Goal: Task Accomplishment & Management: Complete application form

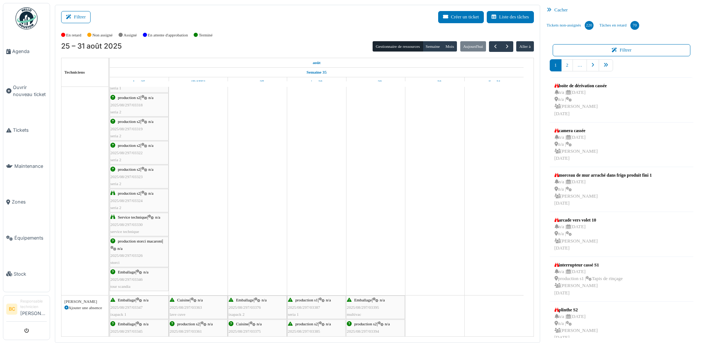
scroll to position [258, 0]
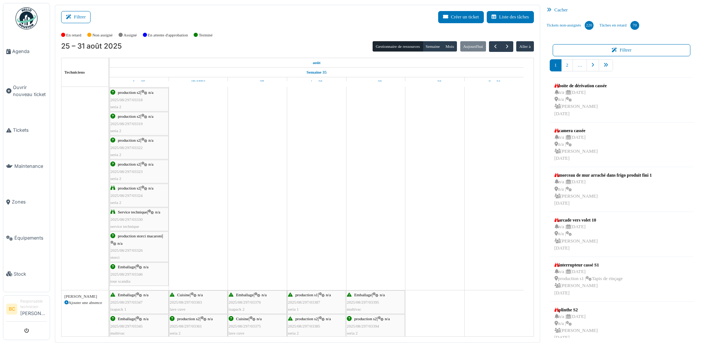
click at [133, 275] on span "2025/08/297/03346" at bounding box center [127, 274] width 32 height 4
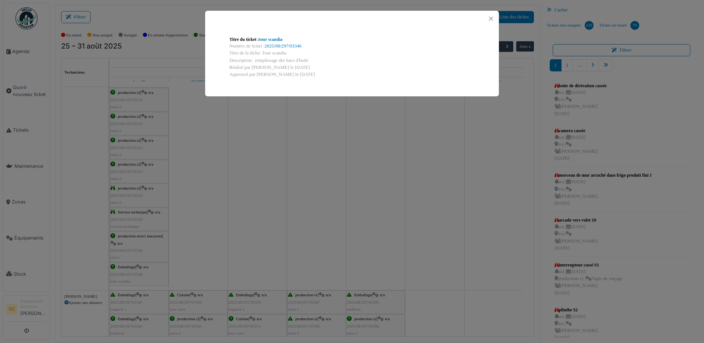
drag, startPoint x: 254, startPoint y: 59, endPoint x: 314, endPoint y: 60, distance: 59.7
click at [314, 60] on div "Description: remplissage des bacs d'huile" at bounding box center [352, 60] width 245 height 7
copy div "remplissage des bacs d'huile"
click at [26, 85] on div "Titre du ticket : tour scandia Numéro de ticket : 2025/08/297/03346 Titre de la…" at bounding box center [352, 171] width 704 height 343
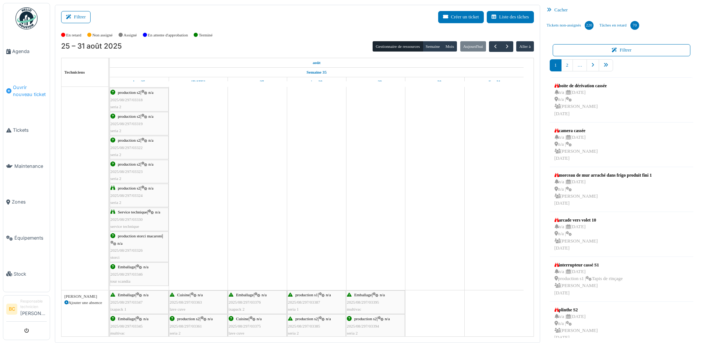
click at [26, 85] on span "Ouvrir nouveau ticket" at bounding box center [30, 91] width 34 height 14
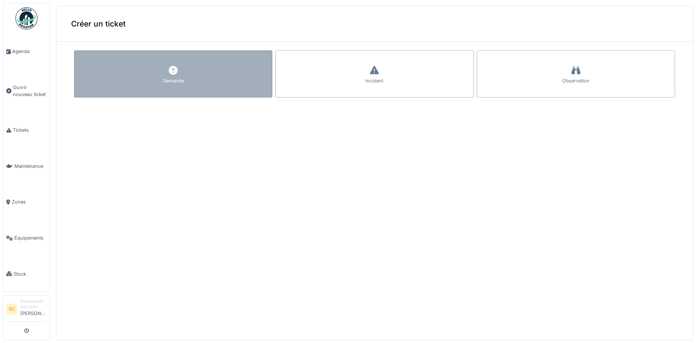
click at [137, 82] on div "Demande" at bounding box center [173, 73] width 198 height 47
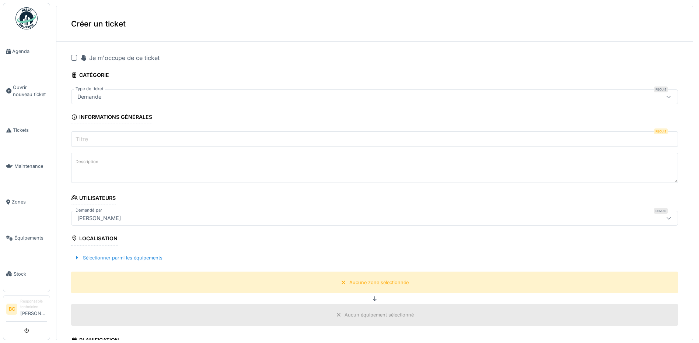
click at [74, 59] on div at bounding box center [74, 58] width 6 height 6
click at [95, 140] on input "Titre" at bounding box center [374, 139] width 607 height 15
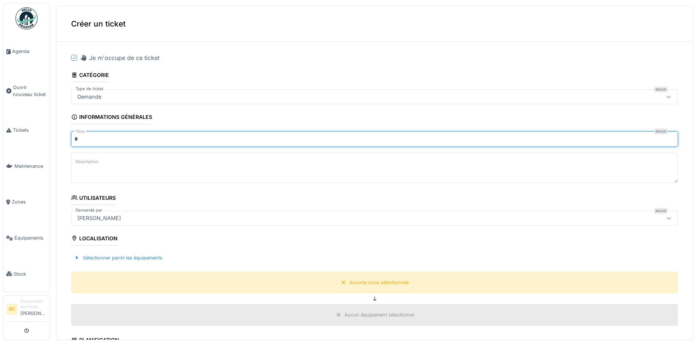
type input "**********"
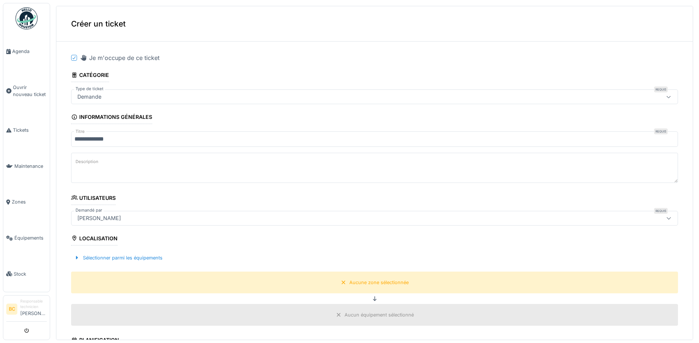
click at [88, 160] on label "Description" at bounding box center [87, 161] width 26 height 9
click at [88, 160] on textarea "Description" at bounding box center [374, 168] width 607 height 30
drag, startPoint x: 88, startPoint y: 160, endPoint x: 262, endPoint y: 170, distance: 174.2
click at [262, 170] on textarea "Description" at bounding box center [374, 168] width 607 height 30
paste textarea "**********"
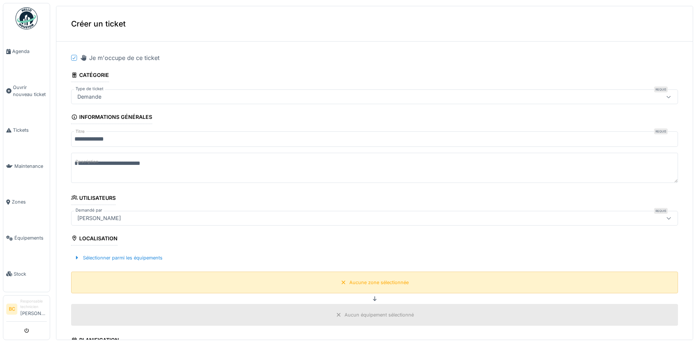
type textarea "**********"
click at [349, 286] on div "Aucune zone sélectionnée" at bounding box center [378, 282] width 59 height 7
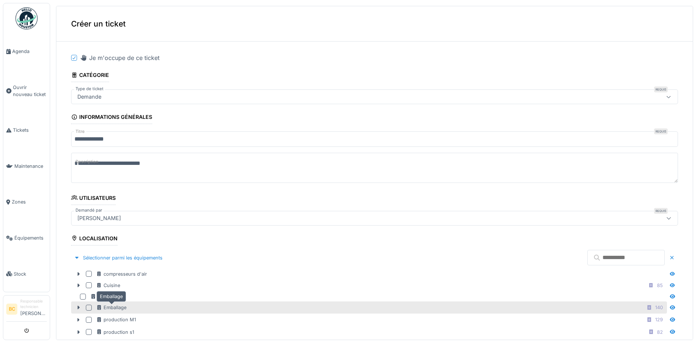
drag, startPoint x: 117, startPoint y: 308, endPoint x: 123, endPoint y: 308, distance: 6.3
click at [117, 308] on div "Emballage" at bounding box center [111, 307] width 30 height 7
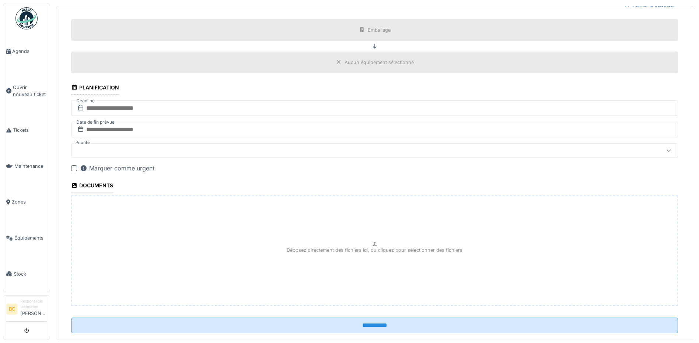
scroll to position [468, 0]
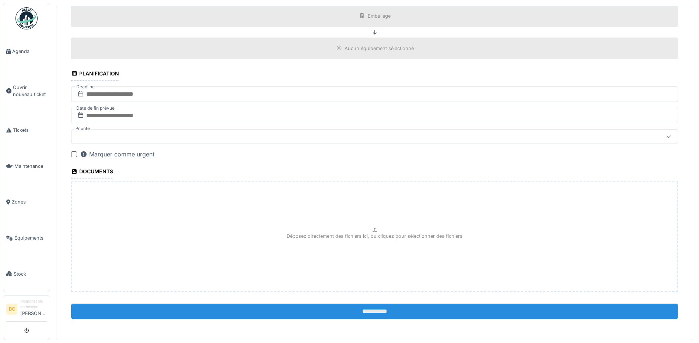
click at [344, 313] on input "**********" at bounding box center [374, 311] width 607 height 15
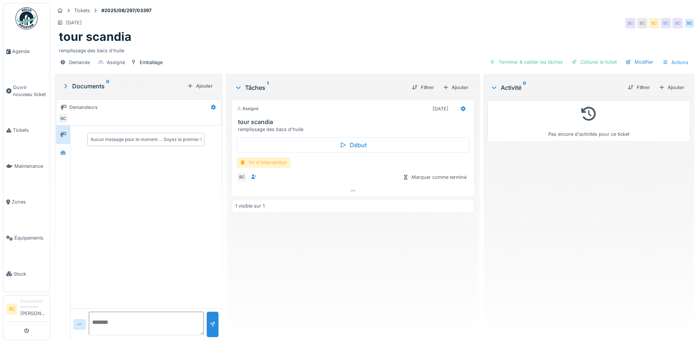
click at [266, 164] on div "fin d'intervention" at bounding box center [264, 162] width 54 height 11
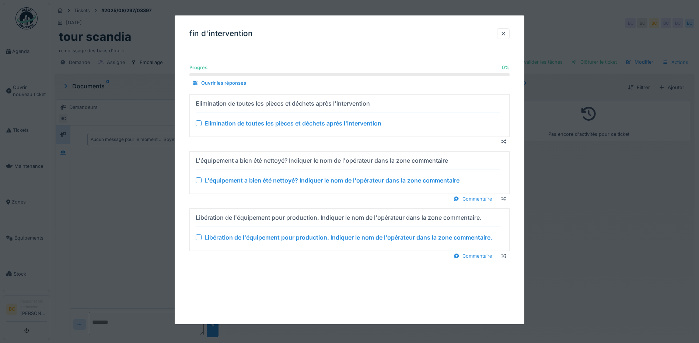
click at [311, 122] on div "Elimination de toutes les pièces et déchets après l'intervention" at bounding box center [292, 123] width 177 height 9
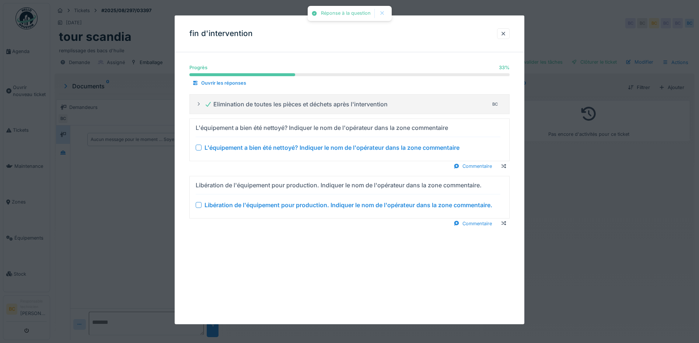
click at [311, 149] on div "L'équipement a bien été nettoyé? Indiquer le nom de l'opérateur dans la zone co…" at bounding box center [331, 147] width 255 height 9
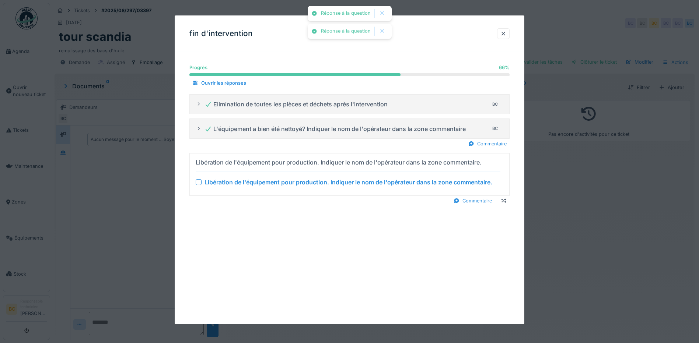
click at [312, 180] on div "Libération de l'équipement pour production. Indiquer le nom de l'opérateur dans…" at bounding box center [348, 182] width 288 height 9
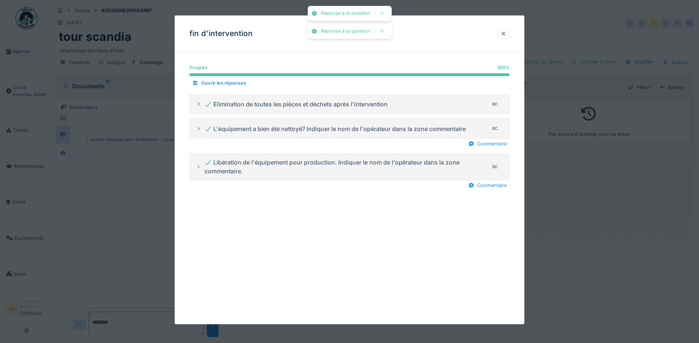
click at [587, 192] on div at bounding box center [349, 171] width 699 height 343
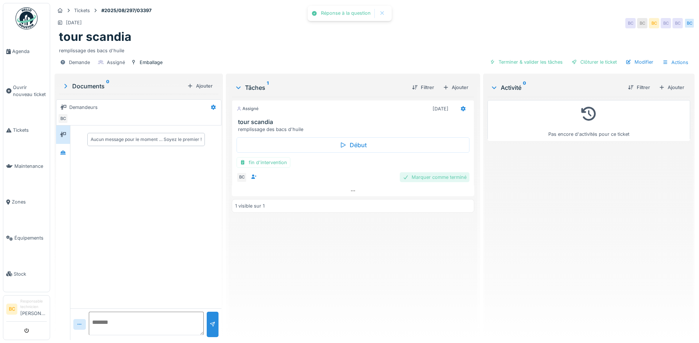
click at [430, 174] on div "Marquer comme terminé" at bounding box center [435, 177] width 70 height 10
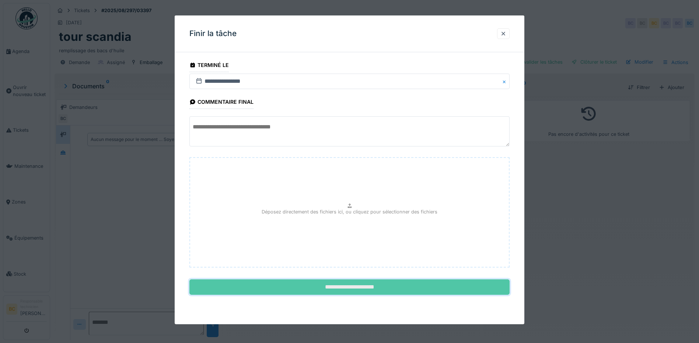
click at [369, 286] on input "**********" at bounding box center [349, 287] width 320 height 15
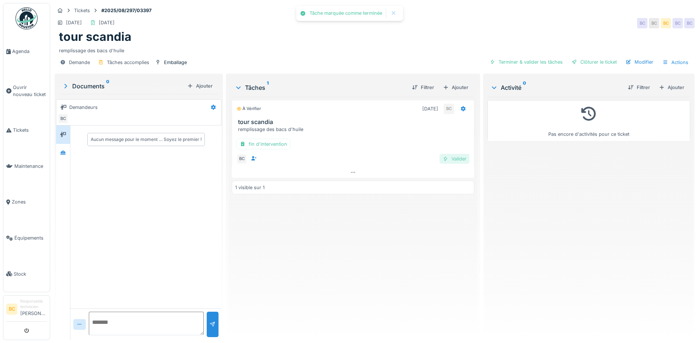
click at [456, 158] on div "Valider" at bounding box center [455, 159] width 30 height 10
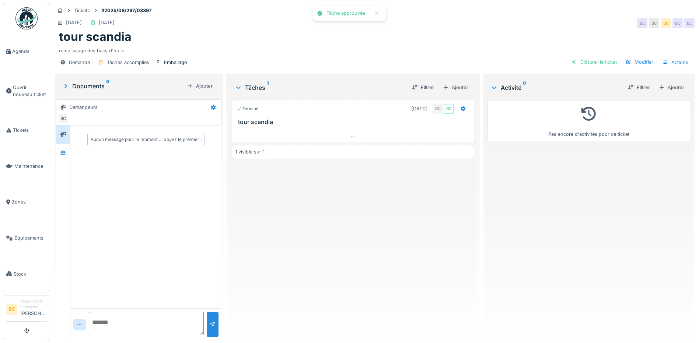
click at [525, 184] on div "Pas encore d'activités pour ce ticket" at bounding box center [588, 216] width 203 height 238
click at [30, 87] on span "Ouvrir nouveau ticket" at bounding box center [30, 91] width 34 height 14
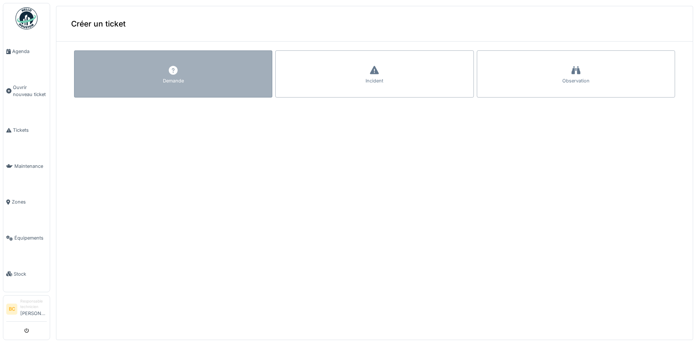
click at [125, 82] on div "Demande" at bounding box center [173, 73] width 198 height 47
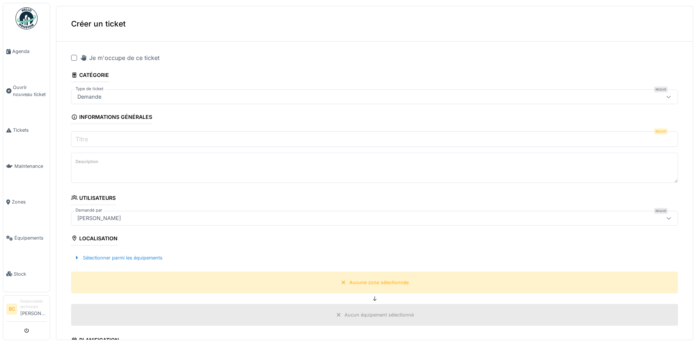
click at [74, 57] on div at bounding box center [74, 58] width 6 height 6
click at [91, 141] on input "Titre" at bounding box center [374, 139] width 607 height 15
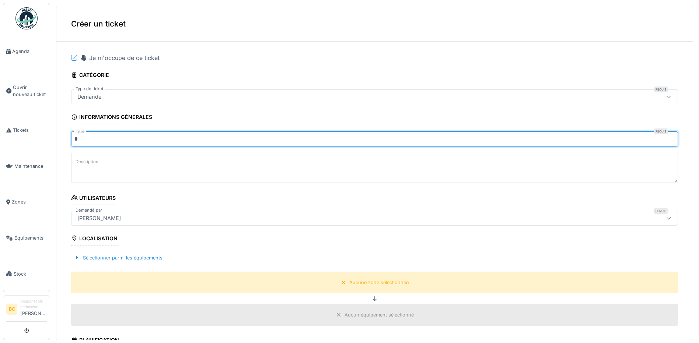
type input "*********"
click at [91, 164] on label "Description" at bounding box center [87, 161] width 26 height 9
click at [91, 164] on textarea "Description" at bounding box center [374, 168] width 607 height 30
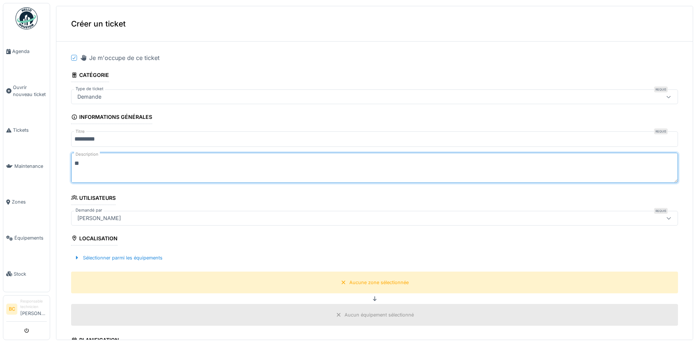
type textarea "*"
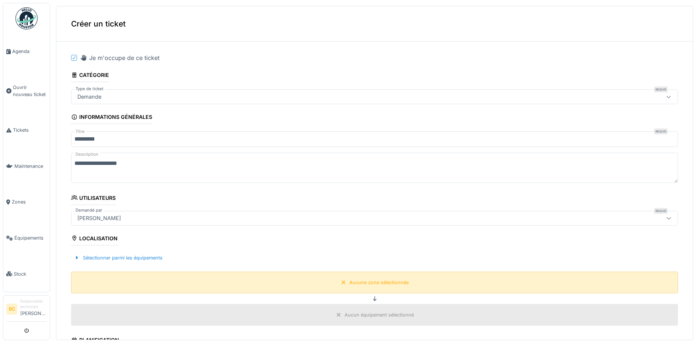
click at [322, 278] on div "Aucune zone sélectionnée" at bounding box center [374, 283] width 607 height 22
click at [351, 283] on div "Aucune zone sélectionnée" at bounding box center [378, 282] width 59 height 7
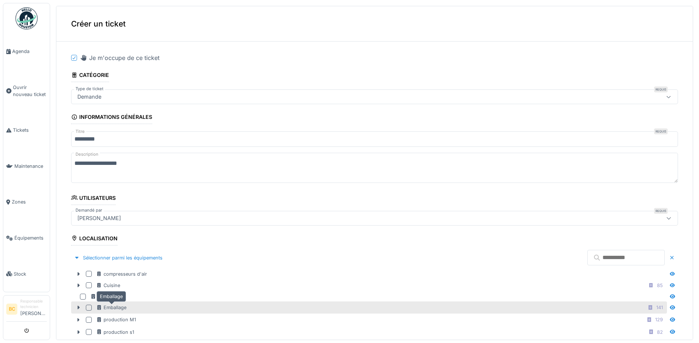
click at [111, 309] on div "Emballage" at bounding box center [111, 307] width 30 height 7
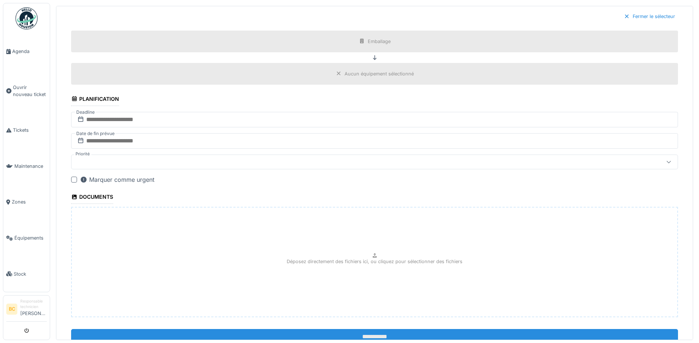
scroll to position [468, 0]
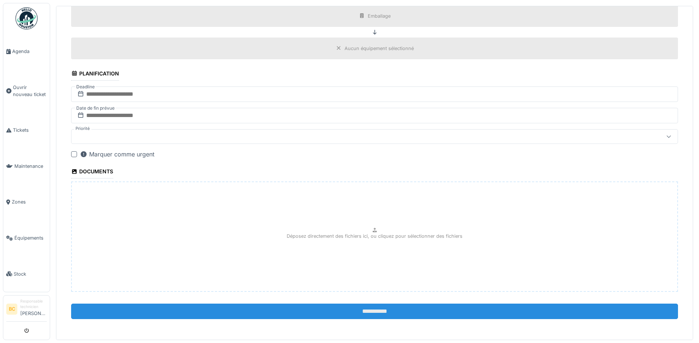
click at [363, 314] on input "**********" at bounding box center [374, 311] width 607 height 15
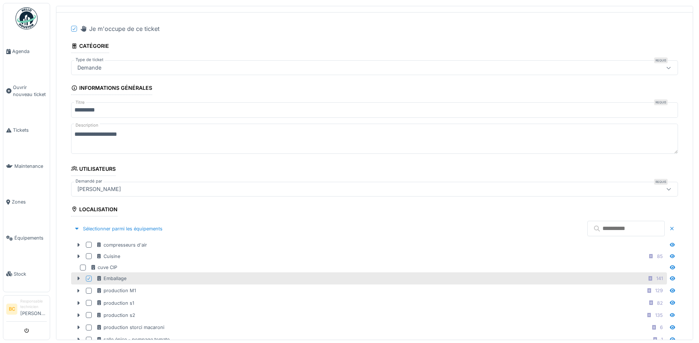
scroll to position [26, 0]
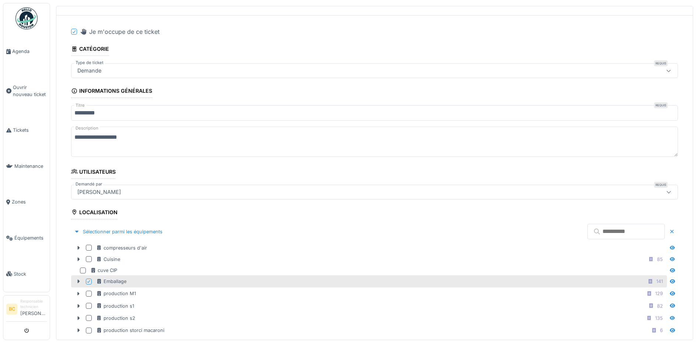
click at [140, 139] on textarea "**********" at bounding box center [374, 142] width 607 height 30
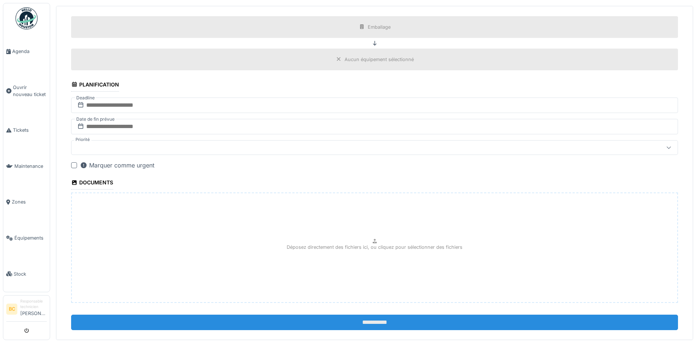
scroll to position [468, 0]
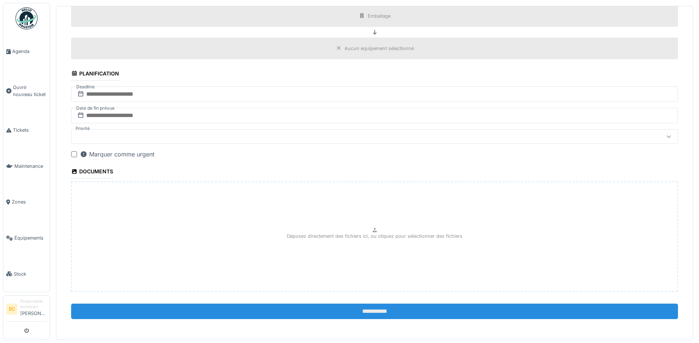
type textarea "**********"
click at [348, 307] on input "**********" at bounding box center [374, 311] width 607 height 15
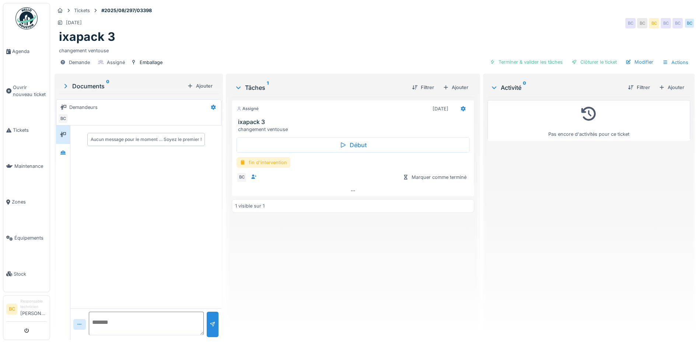
click at [261, 160] on div "fin d'intervention" at bounding box center [264, 162] width 54 height 11
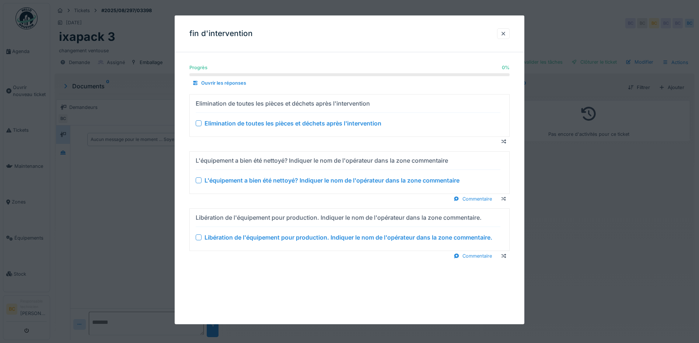
click at [283, 123] on div "Elimination de toutes les pièces et déchets après l'intervention" at bounding box center [292, 123] width 177 height 9
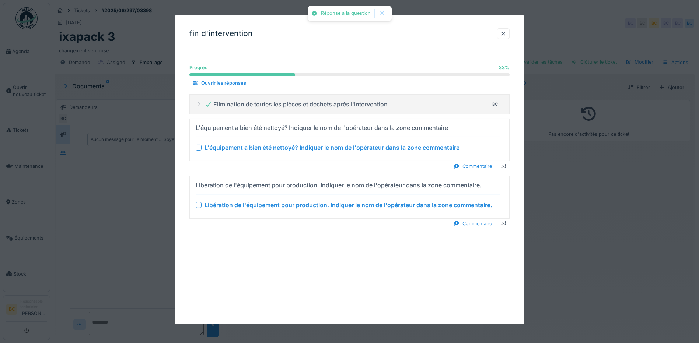
click at [292, 152] on div "L'équipement a bien été nettoyé? Indiquer le nom de l'opérateur dans la zone co…" at bounding box center [331, 147] width 255 height 9
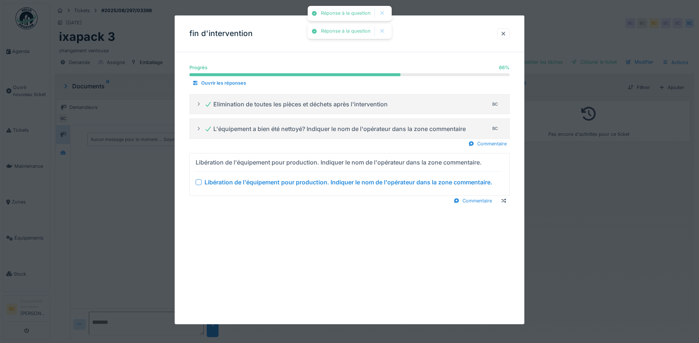
drag, startPoint x: 295, startPoint y: 181, endPoint x: 479, endPoint y: 231, distance: 190.2
click at [296, 180] on div "Libération de l'équipement pour production. Indiquer le nom de l'opérateur dans…" at bounding box center [348, 182] width 288 height 9
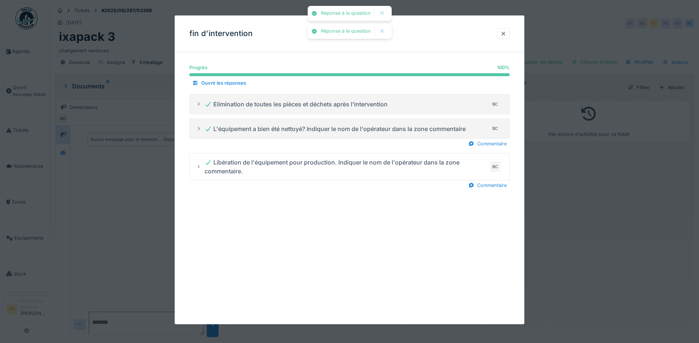
click at [603, 228] on div at bounding box center [349, 171] width 699 height 343
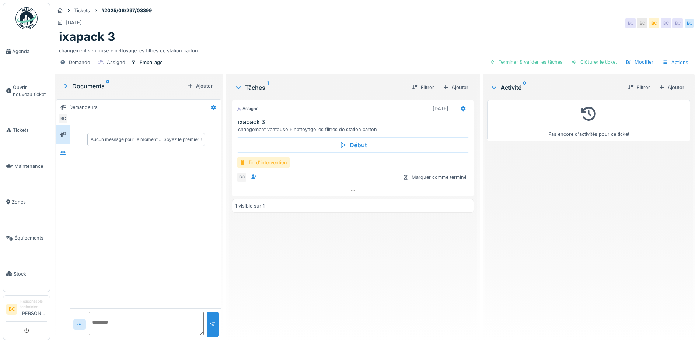
click at [267, 163] on div "fin d'intervention" at bounding box center [264, 162] width 54 height 11
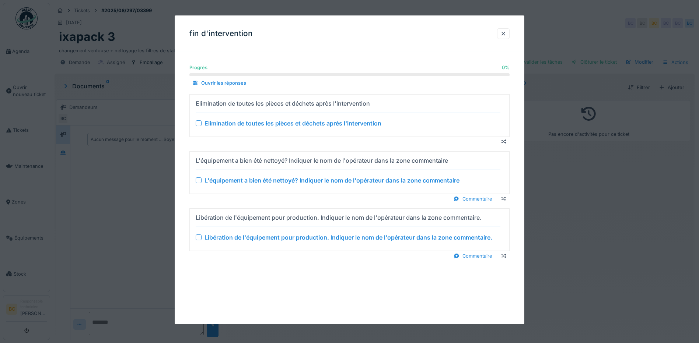
click at [270, 122] on div "Elimination de toutes les pièces et déchets après l'intervention" at bounding box center [292, 123] width 177 height 9
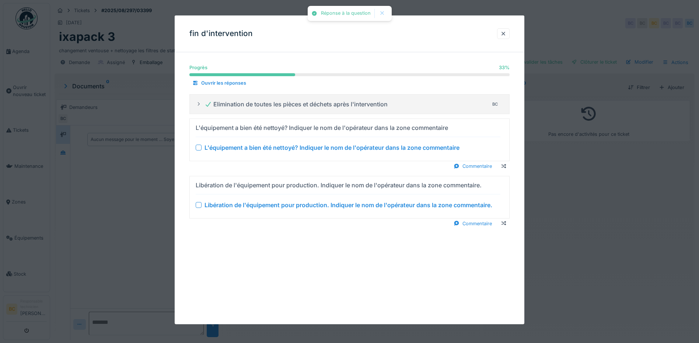
click at [281, 148] on div "L'équipement a bien été nettoyé? Indiquer le nom de l'opérateur dans la zone co…" at bounding box center [331, 147] width 255 height 9
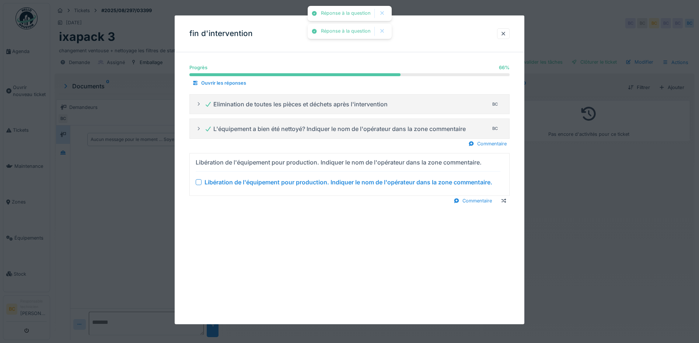
drag, startPoint x: 281, startPoint y: 180, endPoint x: 382, endPoint y: 194, distance: 101.5
click at [282, 179] on div "Libération de l'équipement pour production. Indiquer le nom de l'opérateur dans…" at bounding box center [348, 182] width 288 height 9
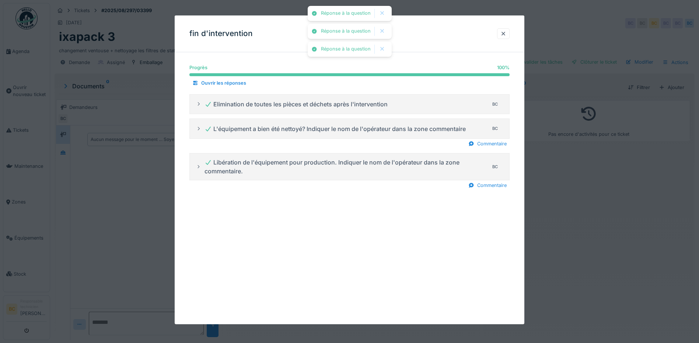
click at [609, 210] on div at bounding box center [349, 171] width 699 height 343
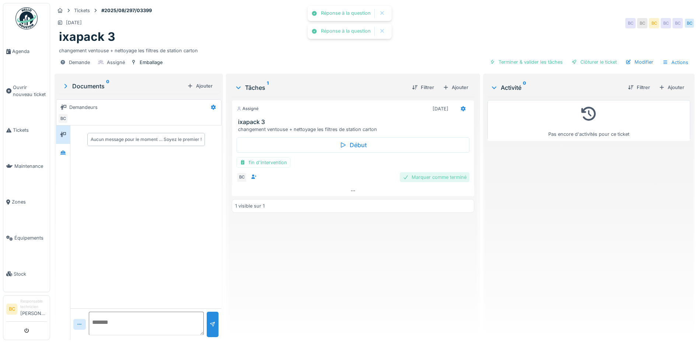
click at [450, 174] on div "Marquer comme terminé" at bounding box center [435, 177] width 70 height 10
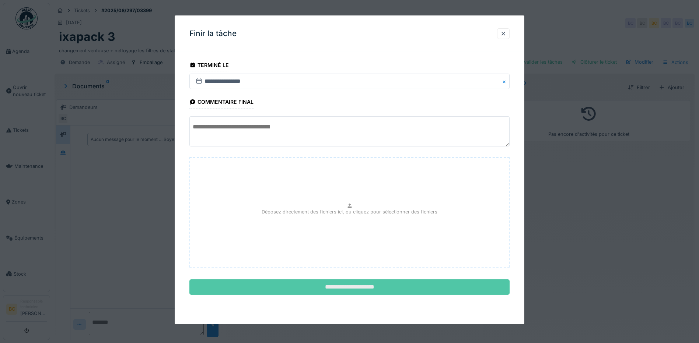
click at [361, 291] on input "**********" at bounding box center [349, 287] width 320 height 15
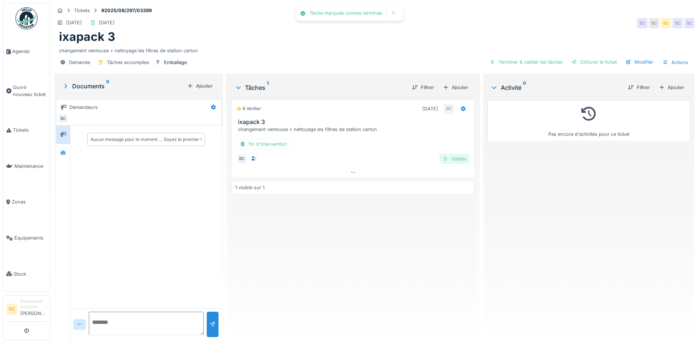
click at [444, 158] on div at bounding box center [445, 158] width 6 height 7
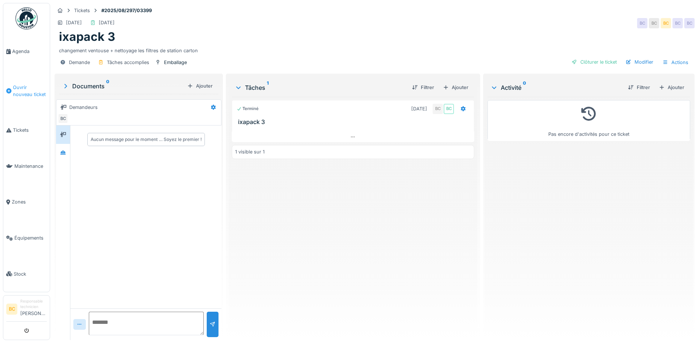
click at [18, 84] on span "Ouvrir nouveau ticket" at bounding box center [30, 91] width 34 height 14
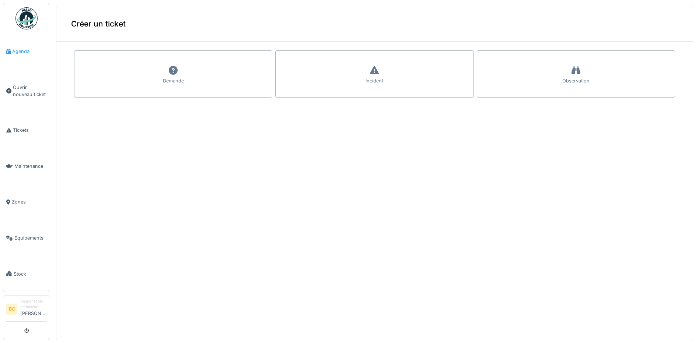
click at [21, 50] on span "Agenda" at bounding box center [29, 51] width 35 height 7
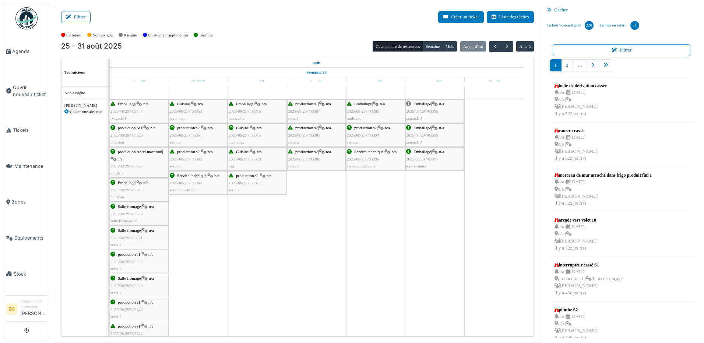
click at [433, 116] on div "Emballage | n/a 2025/08/297/03398 ixapack 3" at bounding box center [434, 111] width 57 height 21
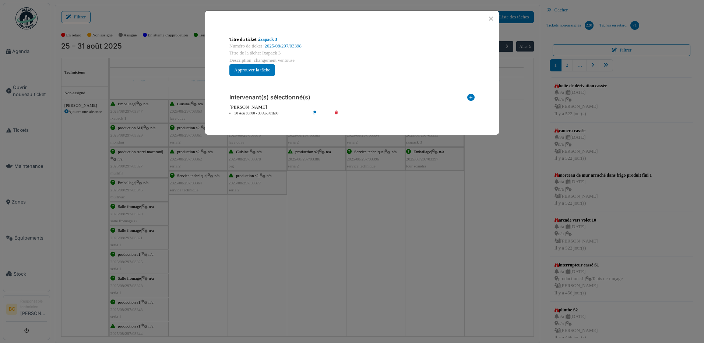
click at [335, 111] on icon at bounding box center [341, 114] width 21 height 6
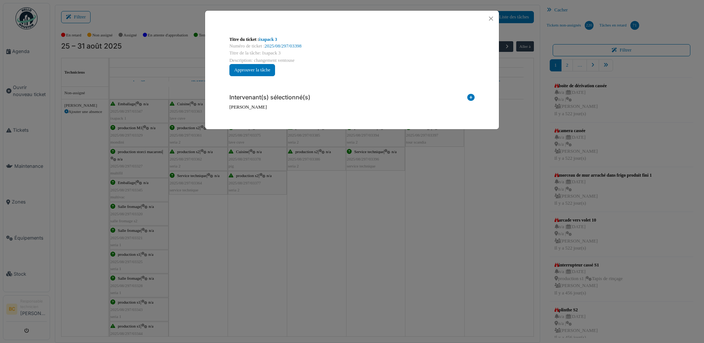
click at [515, 160] on div "**********" at bounding box center [352, 171] width 704 height 343
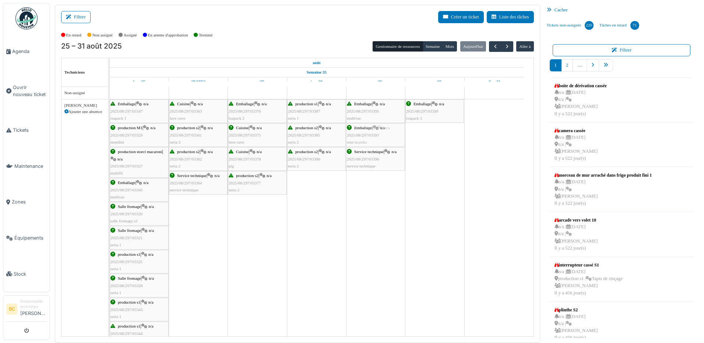
drag, startPoint x: 442, startPoint y: 135, endPoint x: 377, endPoint y: 135, distance: 64.8
click at [110, 135] on div "Emballage | n/a 2025/08/297/03347 ixapack 1 Cuisine | n/a 2025/08/297/03363 lav…" at bounding box center [110, 323] width 0 height 449
drag, startPoint x: 429, startPoint y: 117, endPoint x: 370, endPoint y: 120, distance: 59.4
click at [110, 117] on div "Emballage | n/a 2025/08/297/03347 ixapack 1 Cuisine | n/a 2025/08/297/03363 lav…" at bounding box center [110, 323] width 0 height 449
click at [493, 46] on span "button" at bounding box center [496, 46] width 6 height 6
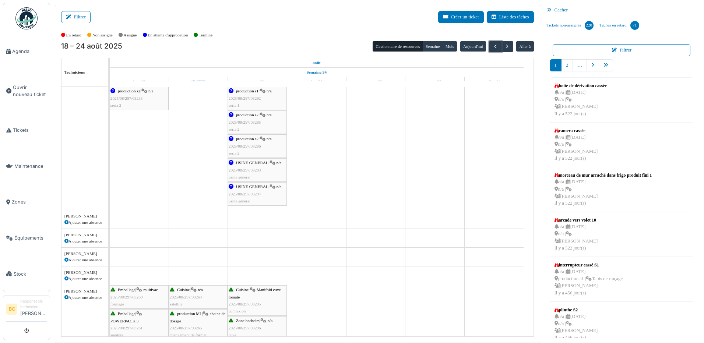
scroll to position [626, 0]
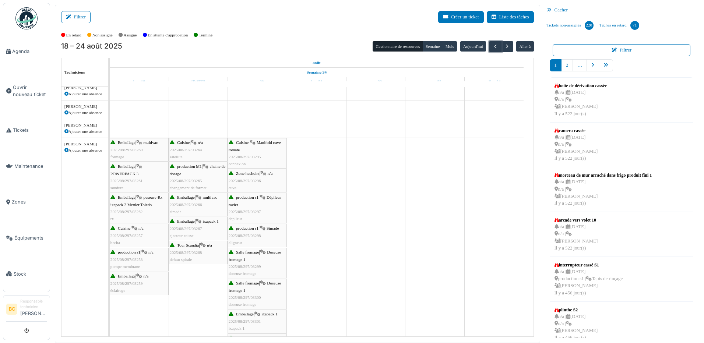
click at [136, 282] on span "2025/08/297/03259" at bounding box center [127, 283] width 32 height 4
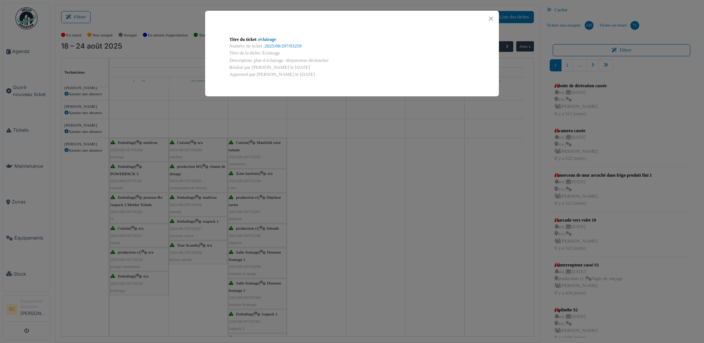
drag, startPoint x: 253, startPoint y: 58, endPoint x: 333, endPoint y: 57, distance: 79.2
click at [333, 57] on div "Description: plus d éclairage -disjoncteur déclencher" at bounding box center [352, 60] width 245 height 7
copy div "plus d éclairage -disjoncteur déclencher"
click at [494, 17] on button "Close" at bounding box center [491, 19] width 10 height 10
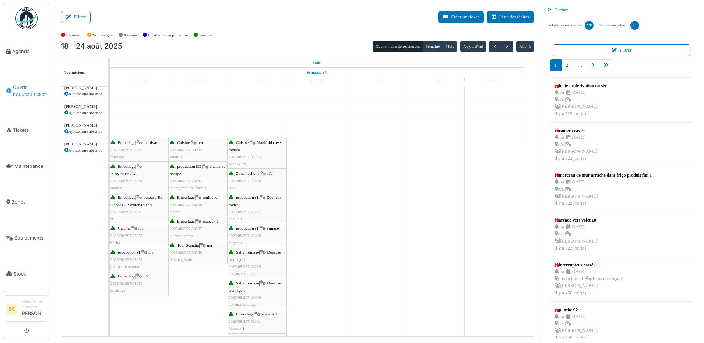
click at [29, 89] on span "Ouvrir nouveau ticket" at bounding box center [30, 91] width 34 height 14
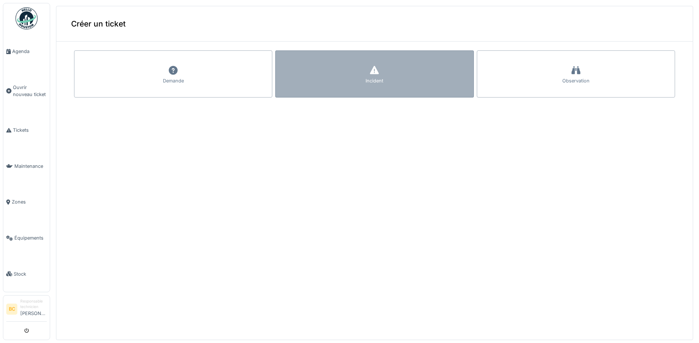
click at [318, 76] on div "Incident" at bounding box center [374, 73] width 198 height 47
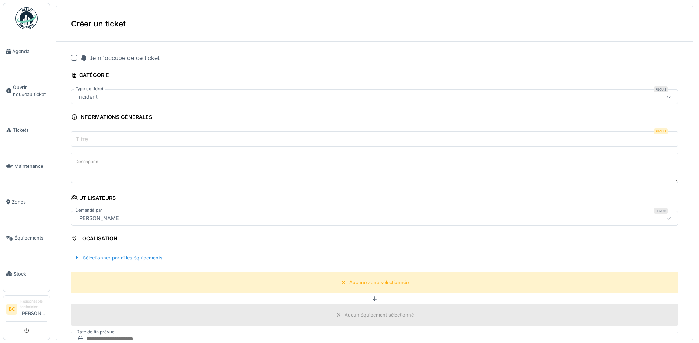
click at [74, 57] on div at bounding box center [74, 58] width 6 height 6
click at [91, 140] on input "Titre" at bounding box center [374, 139] width 607 height 15
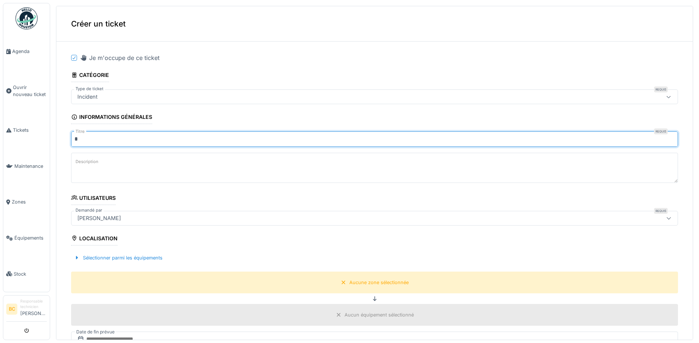
type input "*******"
click at [94, 167] on textarea "Description" at bounding box center [374, 168] width 607 height 30
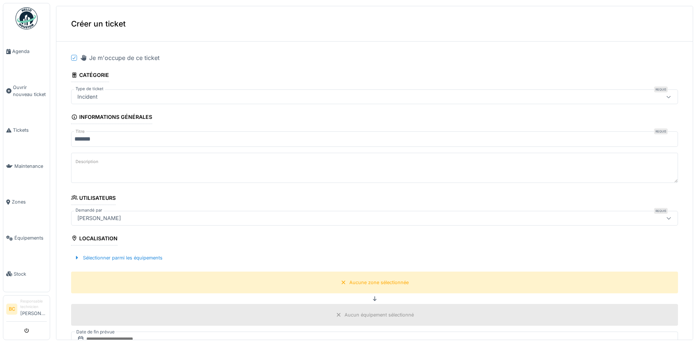
paste textarea "**********"
drag, startPoint x: 197, startPoint y: 168, endPoint x: 319, endPoint y: 176, distance: 122.2
click at [319, 176] on textarea "**********" at bounding box center [374, 168] width 607 height 30
click at [93, 164] on textarea "**********" at bounding box center [374, 168] width 607 height 30
drag, startPoint x: 74, startPoint y: 159, endPoint x: 71, endPoint y: 166, distance: 7.9
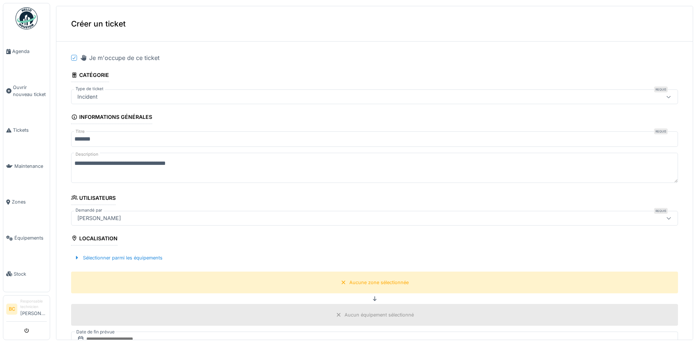
click at [73, 161] on div "**********" at bounding box center [374, 169] width 607 height 32
click at [73, 164] on textarea "**********" at bounding box center [374, 168] width 607 height 30
click at [91, 162] on textarea "**********" at bounding box center [374, 168] width 607 height 30
click at [118, 162] on textarea "**********" at bounding box center [374, 168] width 607 height 30
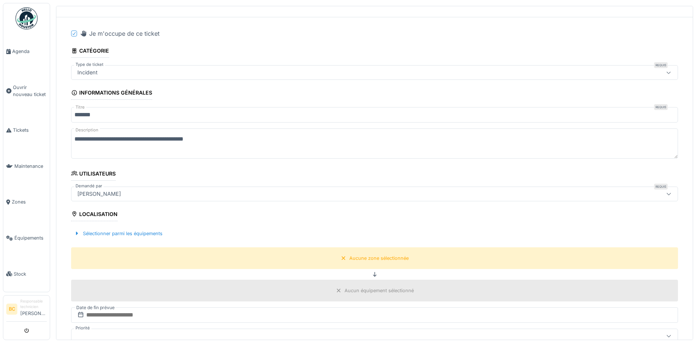
scroll to position [37, 0]
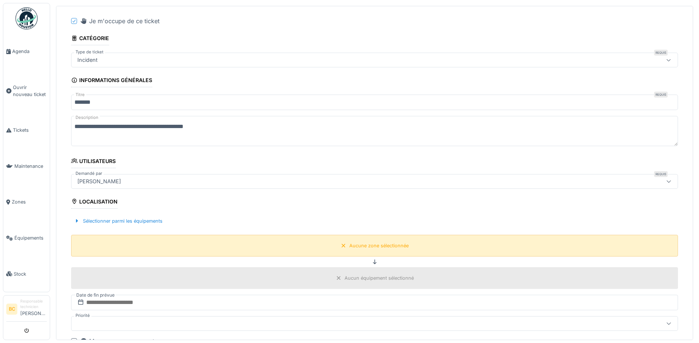
type textarea "**********"
click at [374, 244] on div "Aucune zone sélectionnée" at bounding box center [378, 245] width 59 height 7
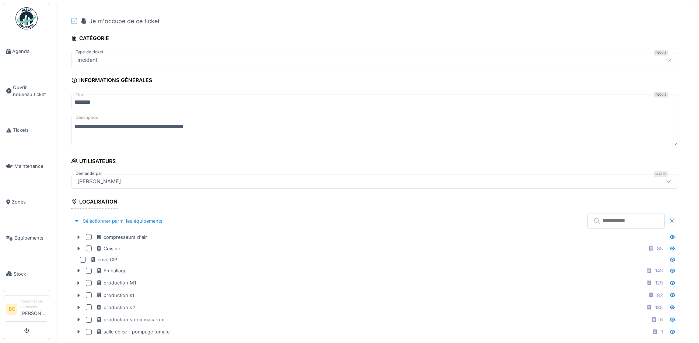
scroll to position [74, 0]
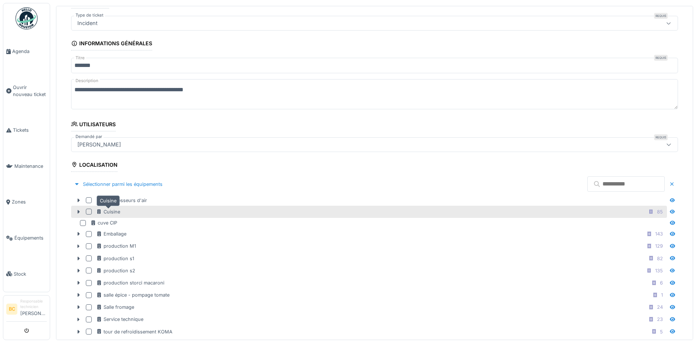
click at [119, 211] on div "Cuisine" at bounding box center [108, 212] width 24 height 7
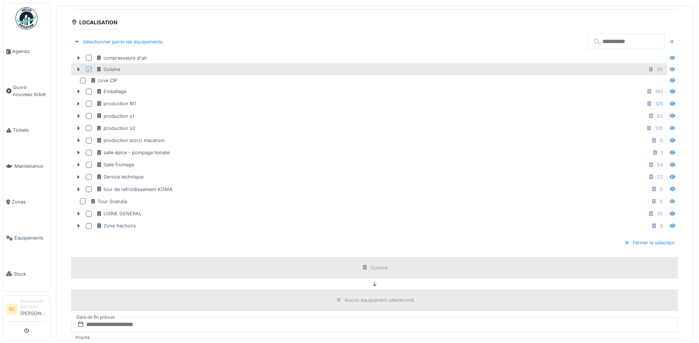
scroll to position [221, 0]
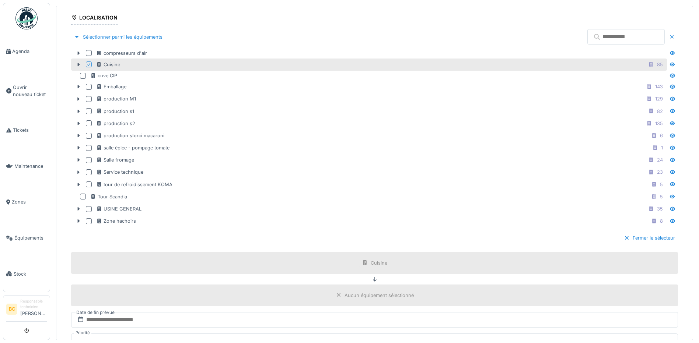
click at [356, 298] on div "Aucun équipement sélectionné" at bounding box center [378, 295] width 69 height 7
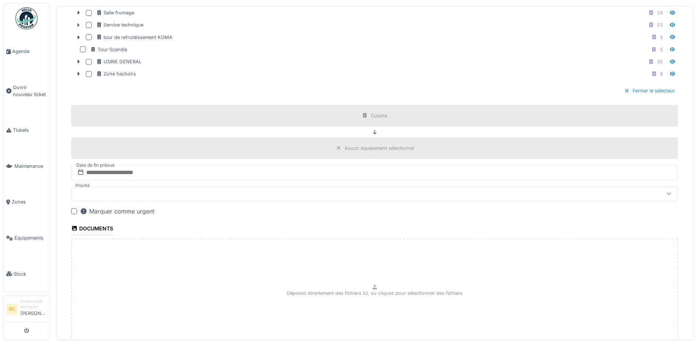
scroll to position [426, 0]
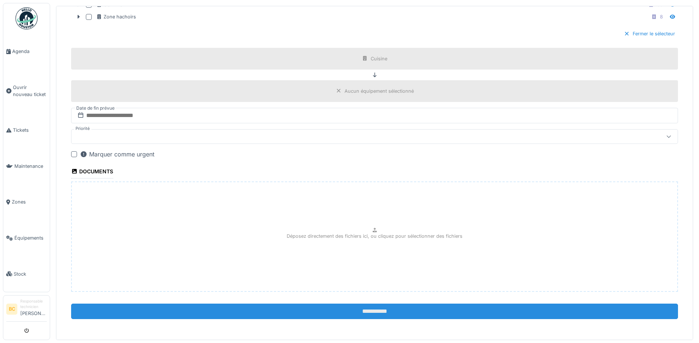
click at [358, 308] on input "**********" at bounding box center [374, 311] width 607 height 15
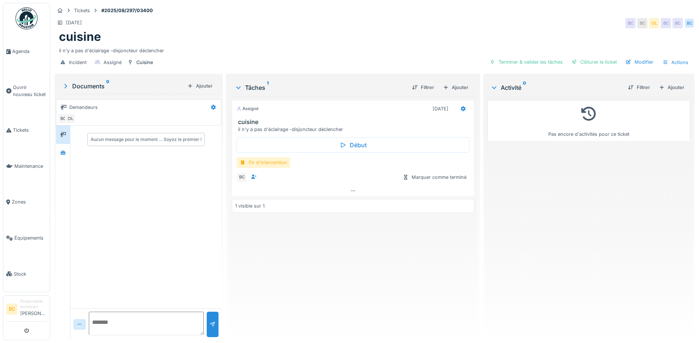
click at [270, 161] on div "fin d'intervention" at bounding box center [264, 162] width 54 height 11
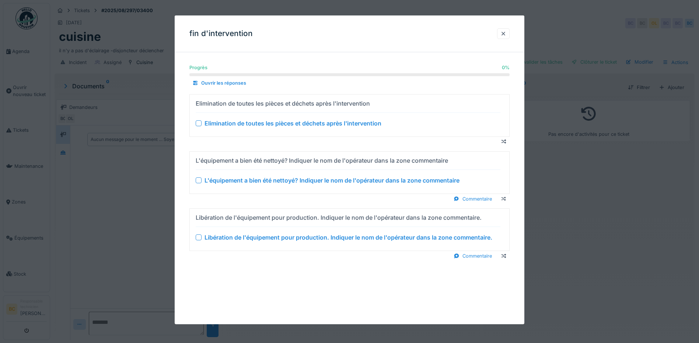
click at [271, 127] on div "Elimination de toutes les pièces et déchets après l'intervention" at bounding box center [292, 123] width 177 height 9
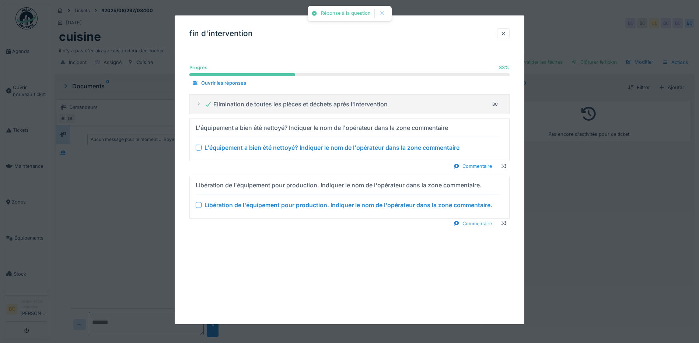
click at [279, 155] on div "L'équipement a bien été nettoyé? Indiquer le nom de l'opérateur dans la zone co…" at bounding box center [348, 140] width 305 height 36
click at [288, 147] on div "L'équipement a bien été nettoyé? Indiquer le nom de l'opérateur dans la zone co…" at bounding box center [331, 147] width 255 height 9
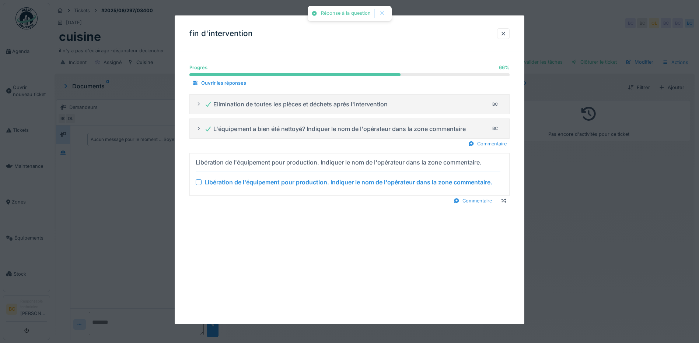
click at [295, 183] on div "Libération de l'équipement pour production. Indiquer le nom de l'opérateur dans…" at bounding box center [348, 182] width 288 height 9
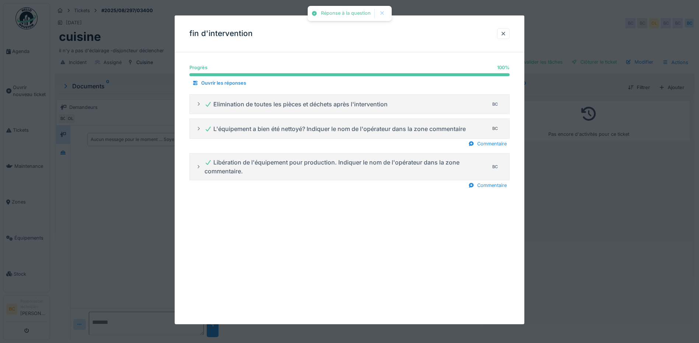
click at [562, 176] on div at bounding box center [349, 171] width 699 height 343
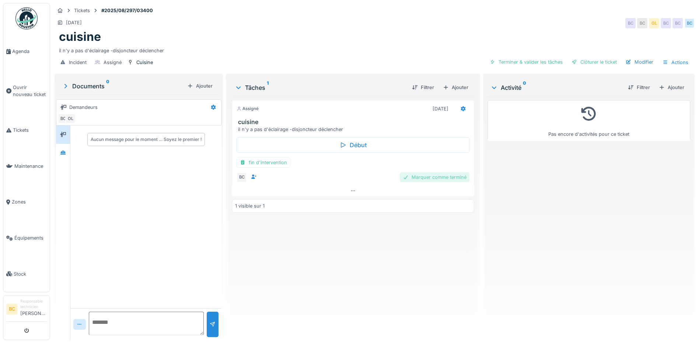
click at [448, 178] on div "Marquer comme terminé" at bounding box center [435, 177] width 70 height 10
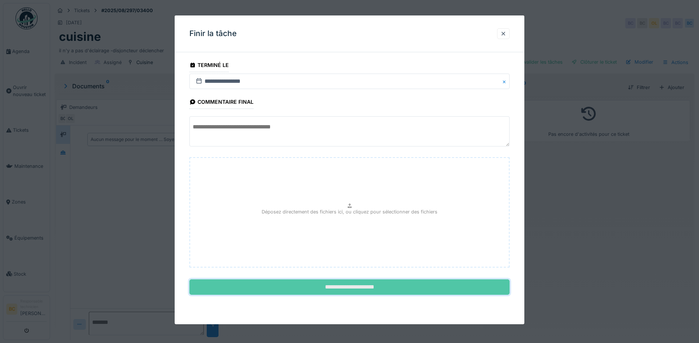
click at [374, 289] on input "**********" at bounding box center [349, 287] width 320 height 15
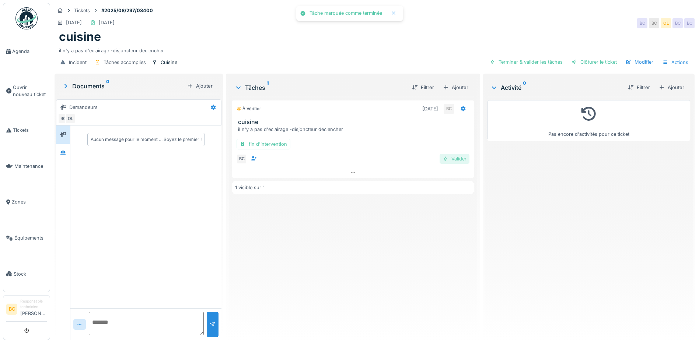
click at [454, 160] on div "Valider" at bounding box center [455, 159] width 30 height 10
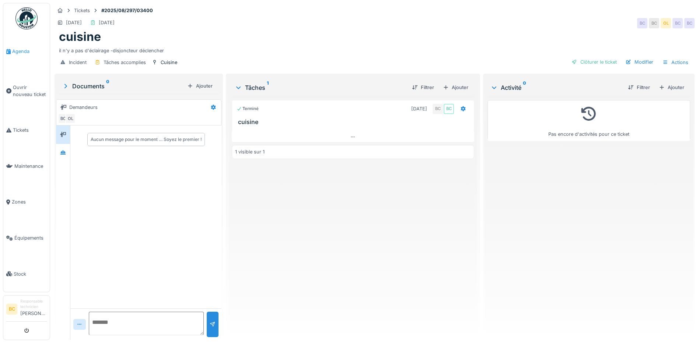
click at [22, 56] on link "Agenda" at bounding box center [26, 52] width 46 height 36
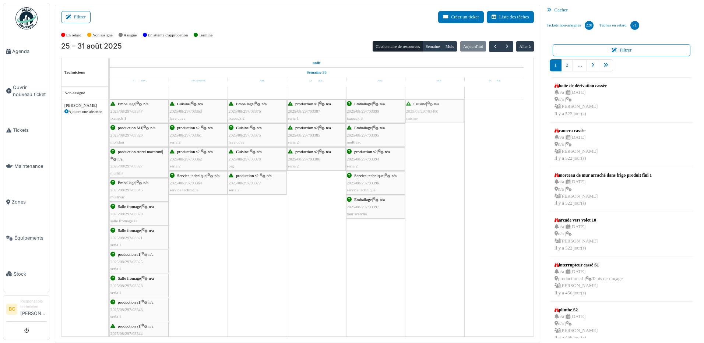
drag, startPoint x: 430, startPoint y: 113, endPoint x: 374, endPoint y: 123, distance: 56.2
click at [110, 120] on div "Emballage | n/a 2025/08/297/03347 ixapack 1 Cuisine | n/a 2025/08/297/03363 lav…" at bounding box center [110, 323] width 0 height 449
click at [364, 137] on span "2025/08/297/03399" at bounding box center [363, 135] width 32 height 4
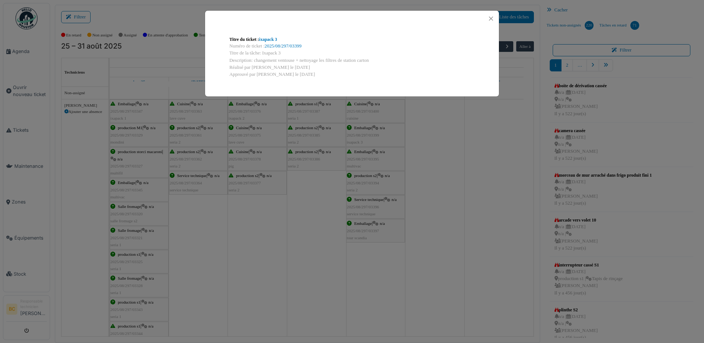
drag, startPoint x: 262, startPoint y: 52, endPoint x: 372, endPoint y: 60, distance: 110.8
click at [372, 60] on div "Titre du ticket : ixapack 3 Numéro de ticket : 2025/08/297/03399 Titre de la tâ…" at bounding box center [352, 57] width 257 height 54
copy div "Ixapack 3 Description: changement ventouse + nettoyage les filtres de station c…"
click at [301, 239] on div "Titre du ticket : ixapack 3 Numéro de ticket : 2025/08/297/03399 Titre de la tâ…" at bounding box center [352, 171] width 704 height 343
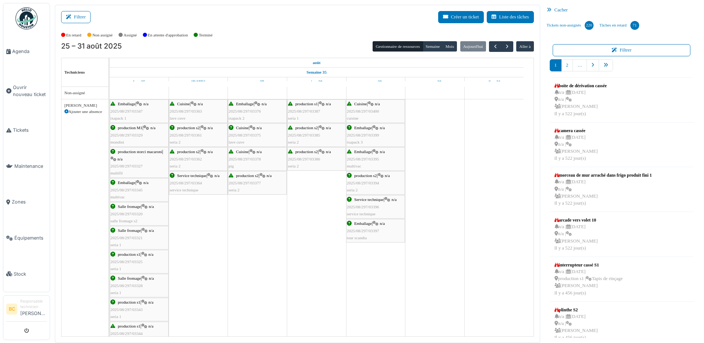
click at [364, 112] on span "2025/08/297/03400" at bounding box center [363, 111] width 32 height 4
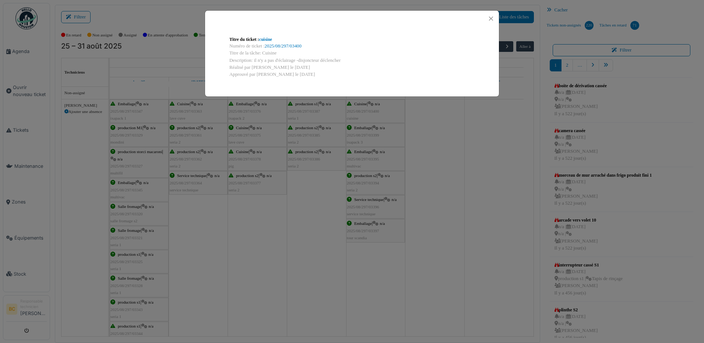
click at [252, 59] on div "Description: il n'y a pas d'éclairage -disjoncteur déclencher" at bounding box center [352, 60] width 245 height 7
drag, startPoint x: 262, startPoint y: 52, endPoint x: 347, endPoint y: 59, distance: 85.4
click at [347, 59] on div "Titre du ticket : cuisine Numéro de ticket : 2025/08/297/03400 Titre de la tâch…" at bounding box center [352, 57] width 257 height 54
copy div "Cuisine Description: il n'y a pas d'éclairage -disjoncteur déclencher"
click at [459, 158] on div "Titre du ticket : cuisine Numéro de ticket : 2025/08/297/03400 Titre de la tâch…" at bounding box center [352, 171] width 704 height 343
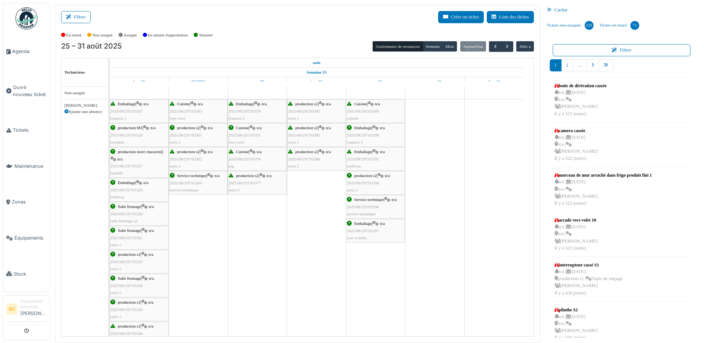
click at [369, 158] on span "2025/08/297/03395" at bounding box center [363, 159] width 32 height 4
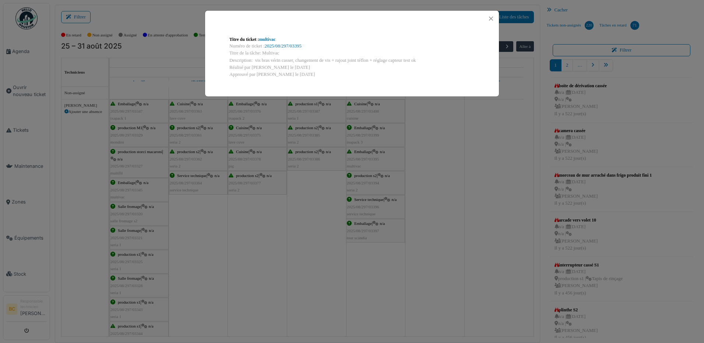
drag, startPoint x: 262, startPoint y: 52, endPoint x: 421, endPoint y: 59, distance: 159.0
click at [421, 59] on div "Titre du ticket : multivac Numéro de ticket : 2025/08/297/03395 Titre de la tâc…" at bounding box center [352, 57] width 257 height 54
copy div "Multivac Description: vis bras vérin casser, changement de vis + rajout joint t…"
click at [421, 164] on div "Titre du ticket : multivac Numéro de ticket : 2025/08/297/03395 Titre de la tâc…" at bounding box center [352, 171] width 704 height 343
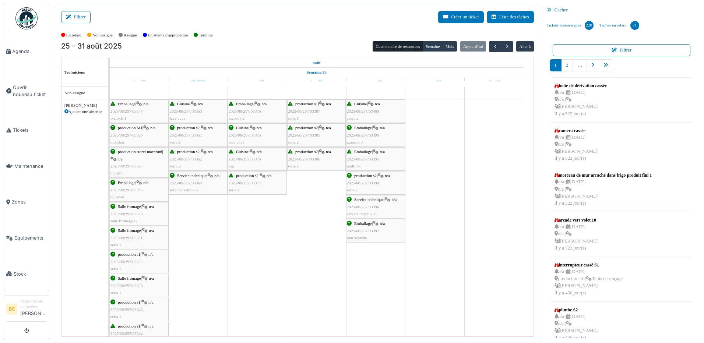
click at [371, 181] on span "2025/08/297/03394" at bounding box center [363, 183] width 32 height 4
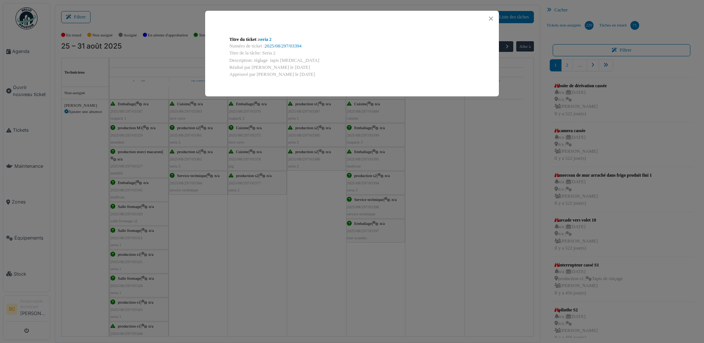
drag, startPoint x: 263, startPoint y: 53, endPoint x: 303, endPoint y: 60, distance: 40.9
click at [303, 60] on div "Titre du ticket : seria 2 Numéro de ticket : 2025/08/297/03394 Titre de la tâch…" at bounding box center [352, 57] width 257 height 54
copy div "Seria 2 Description: réglage tapis [MEDICAL_DATA]"
click at [368, 207] on div "Titre du ticket : seria 2 Numéro de ticket : 2025/08/297/03394 Titre de la tâch…" at bounding box center [352, 171] width 704 height 343
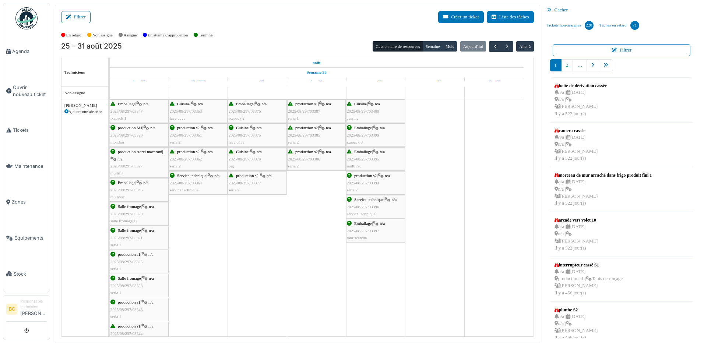
click at [368, 226] on span "Emballage" at bounding box center [363, 223] width 18 height 4
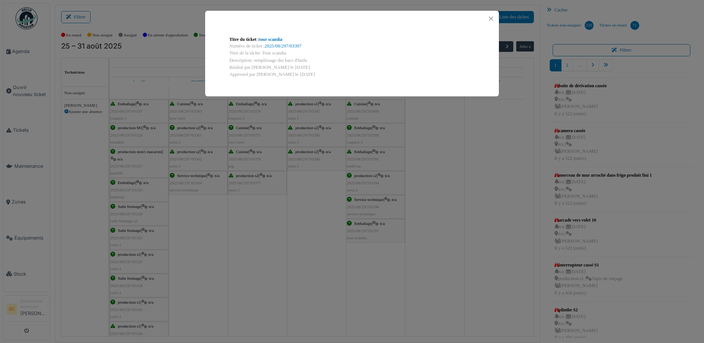
drag, startPoint x: 262, startPoint y: 52, endPoint x: 311, endPoint y: 59, distance: 49.4
click at [311, 59] on div "Titre du ticket : tour scandia Numéro de ticket : 2025/08/297/03397 Titre de la…" at bounding box center [352, 57] width 257 height 54
copy div "Tour scandia Description: remplissage des bacs d'huile"
click at [311, 232] on div "Titre du ticket : tour scandia Numéro de ticket : 2025/08/297/03397 Titre de la…" at bounding box center [352, 171] width 704 height 343
